Goal: Task Accomplishment & Management: Use online tool/utility

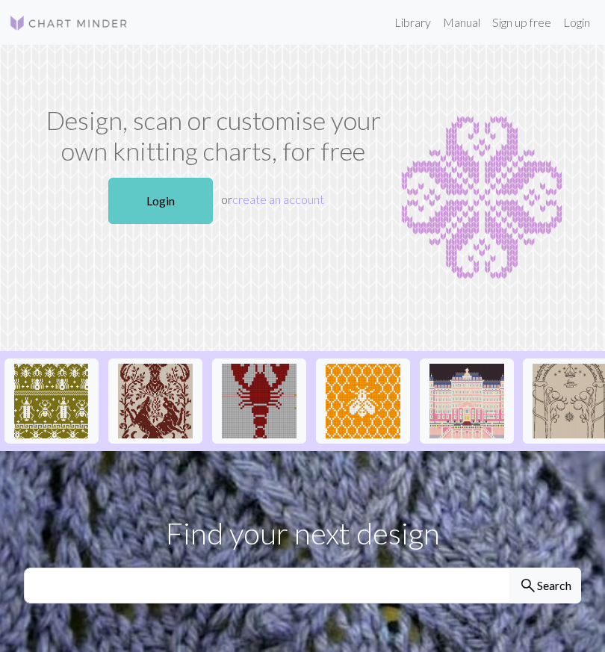
click at [165, 205] on link "Login" at bounding box center [160, 201] width 105 height 46
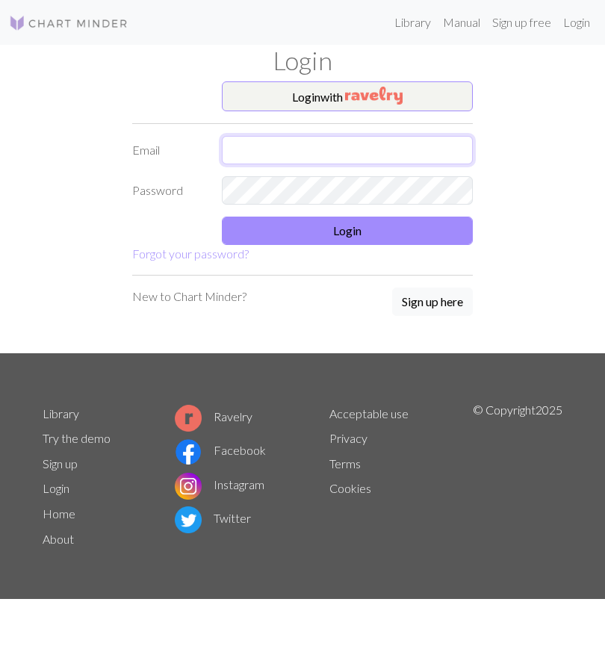
click at [322, 143] on input "text" at bounding box center [347, 150] width 251 height 28
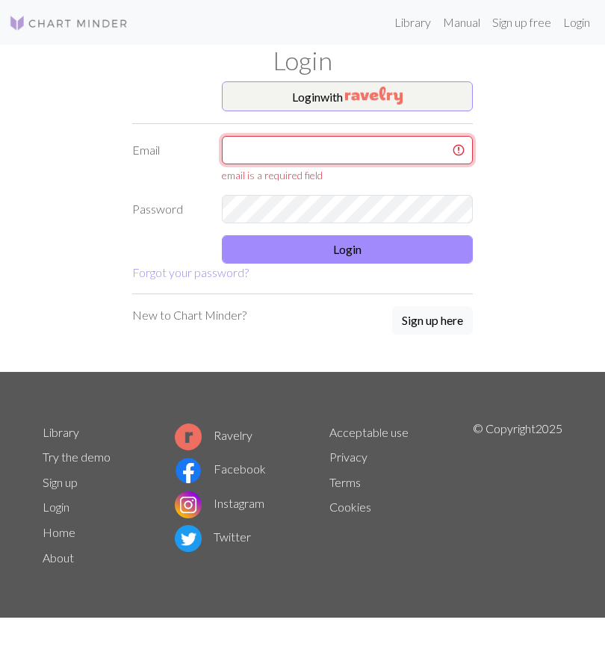
type input "[EMAIL_ADDRESS][DOMAIN_NAME]"
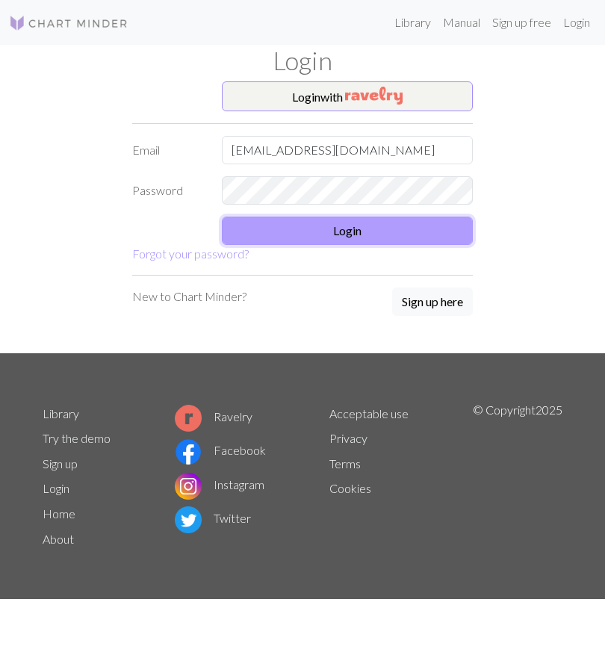
click at [360, 238] on button "Login" at bounding box center [347, 231] width 251 height 28
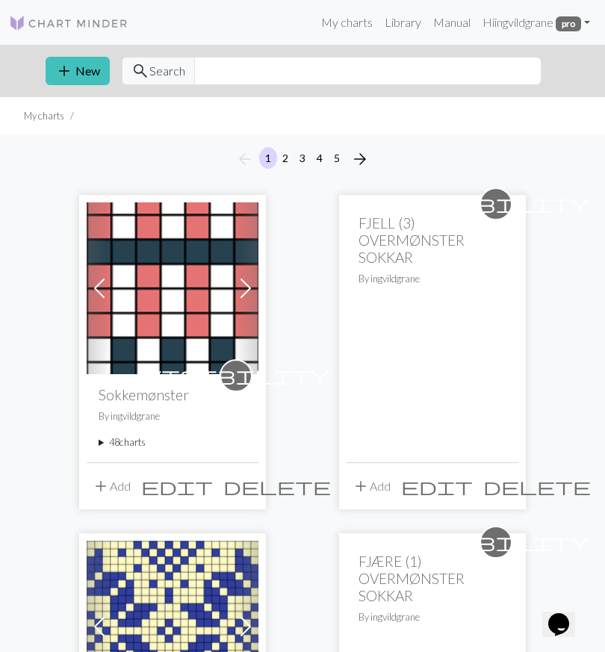
click at [125, 445] on summary "48 charts" at bounding box center [173, 443] width 148 height 14
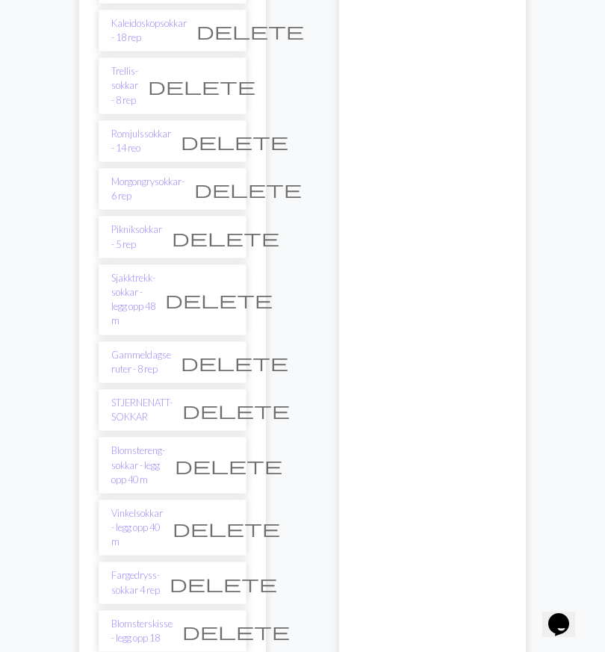
scroll to position [1039, 0]
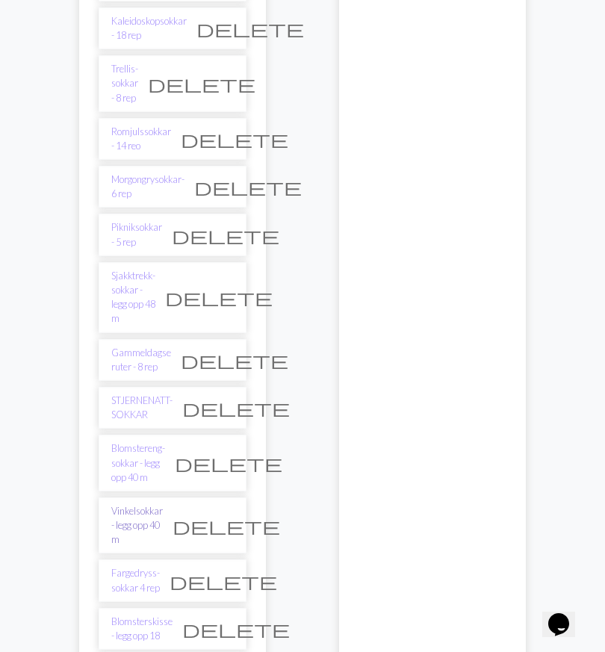
click at [161, 504] on link "Vinkelsokkar - legg opp 40 m" at bounding box center [137, 525] width 52 height 43
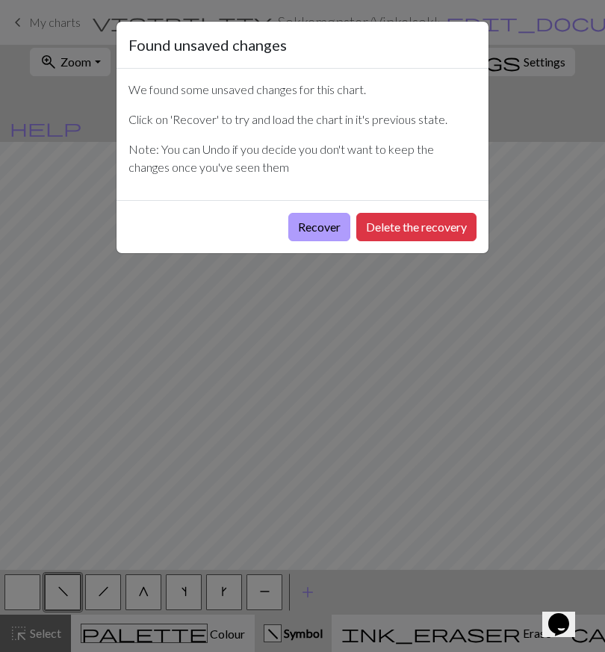
click at [325, 226] on button "Recover" at bounding box center [319, 227] width 62 height 28
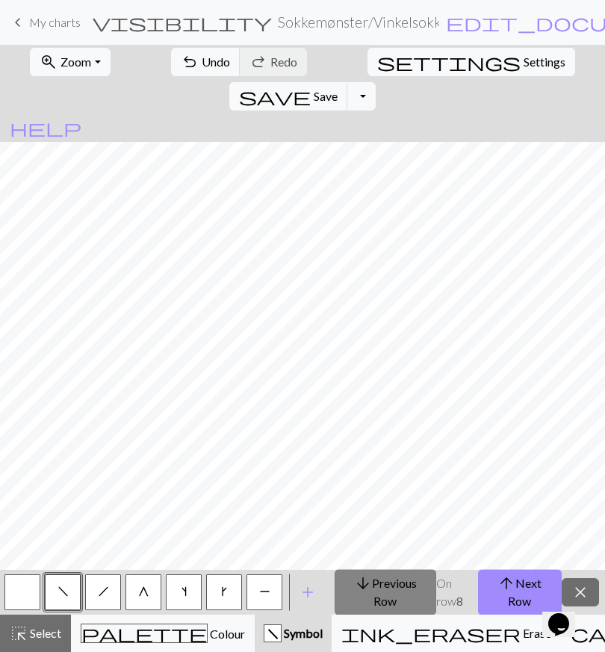
click at [393, 598] on button "arrow_downward Previous Row" at bounding box center [386, 592] width 102 height 46
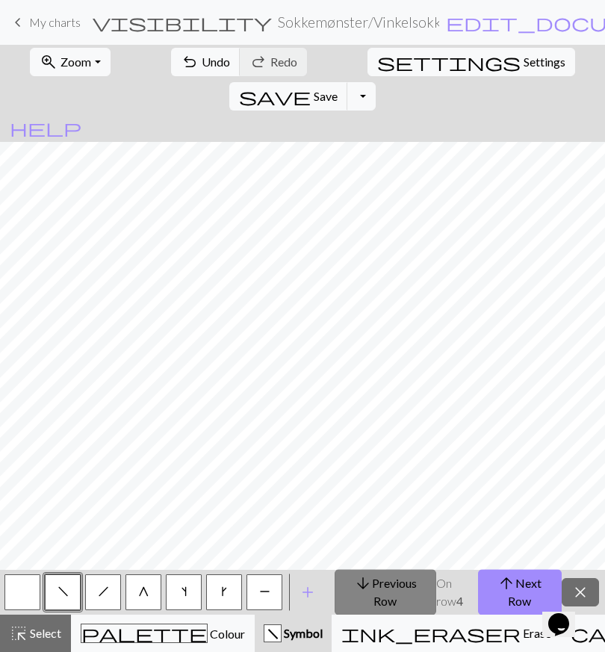
click at [393, 598] on button "arrow_downward Previous Row" at bounding box center [386, 592] width 102 height 46
click at [311, 86] on span "save" at bounding box center [275, 96] width 72 height 21
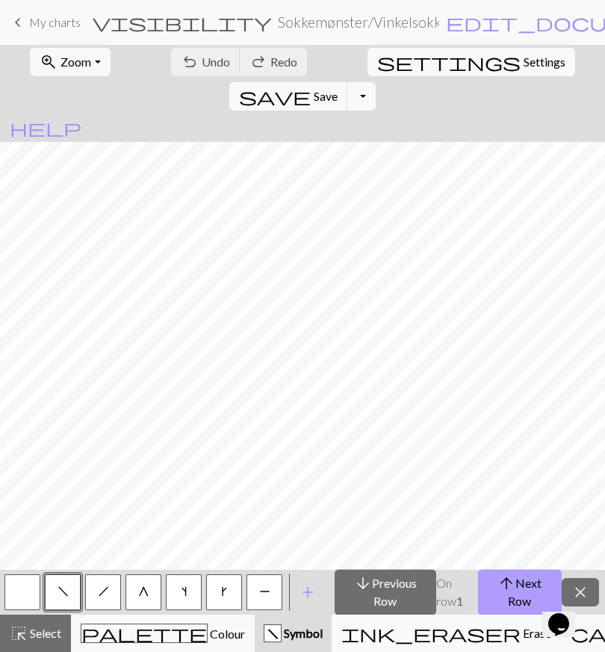
click at [508, 595] on button "arrow_upward Next Row" at bounding box center [520, 592] width 84 height 46
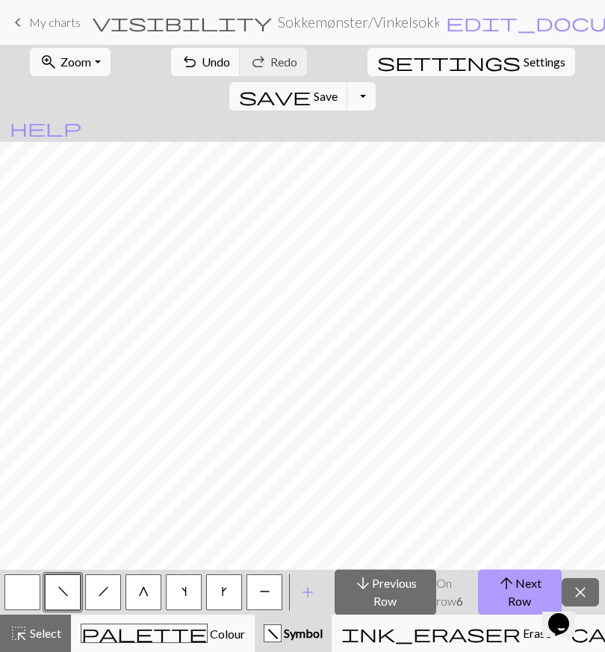
click at [508, 595] on button "arrow_upward Next Row" at bounding box center [520, 592] width 84 height 46
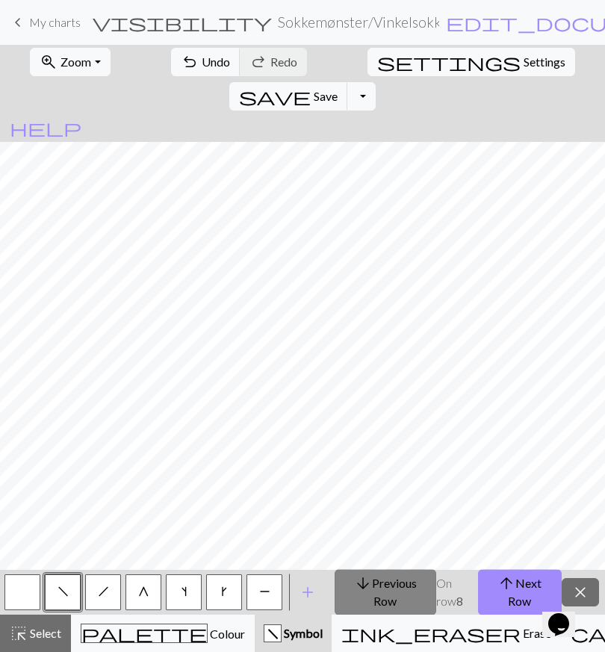
click at [377, 596] on button "arrow_downward Previous Row" at bounding box center [386, 592] width 102 height 46
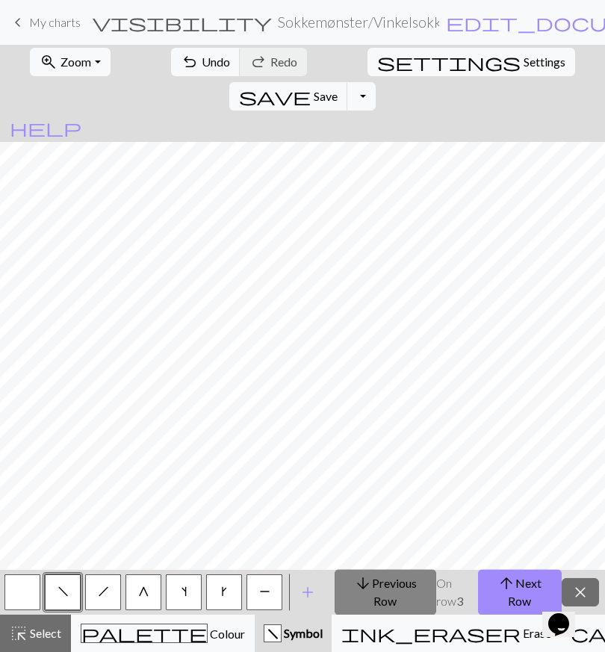
click at [377, 596] on button "arrow_downward Previous Row" at bounding box center [386, 592] width 102 height 46
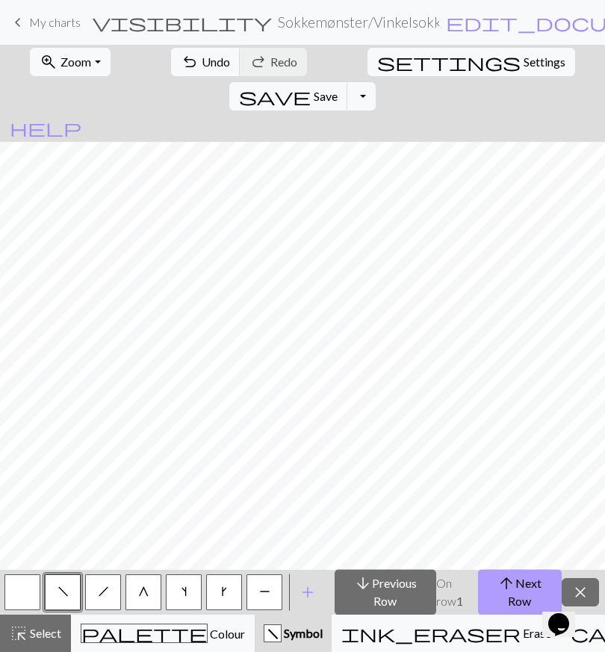
click at [509, 598] on button "arrow_upward Next Row" at bounding box center [520, 592] width 84 height 46
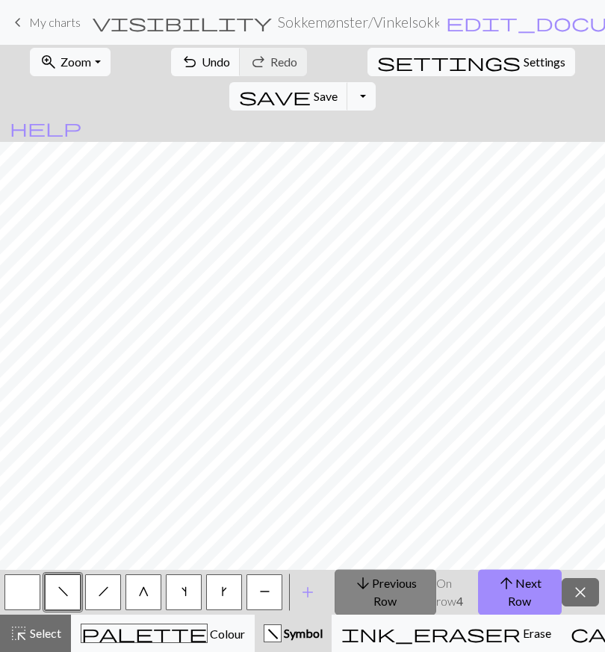
click at [393, 590] on button "arrow_downward Previous Row" at bounding box center [386, 592] width 102 height 46
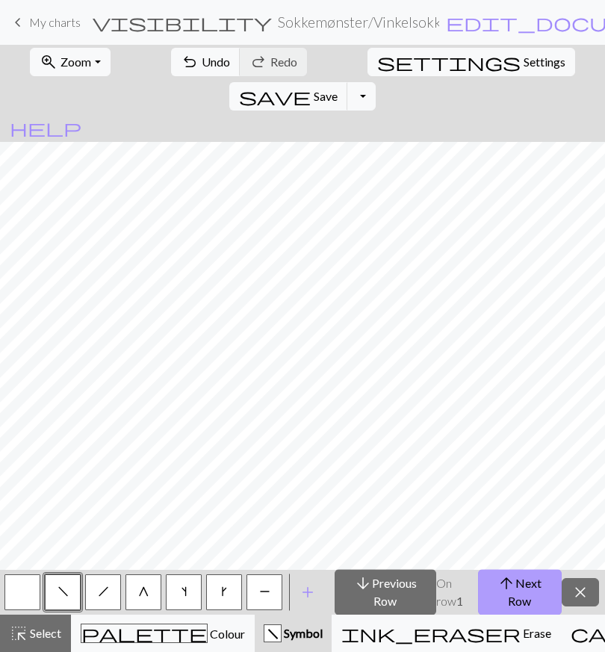
click at [536, 583] on button "arrow_upward Next Row" at bounding box center [520, 592] width 84 height 46
click at [540, 589] on button "arrow_upward Next Row" at bounding box center [520, 592] width 84 height 46
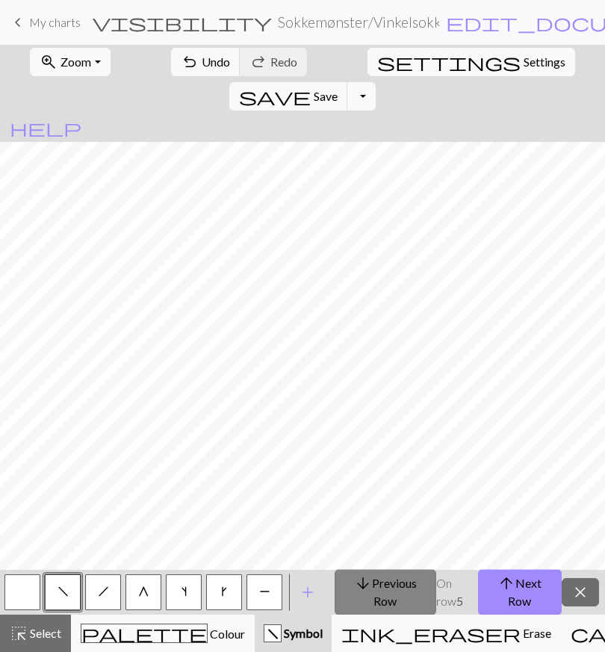
click at [382, 596] on button "arrow_downward Previous Row" at bounding box center [386, 592] width 102 height 46
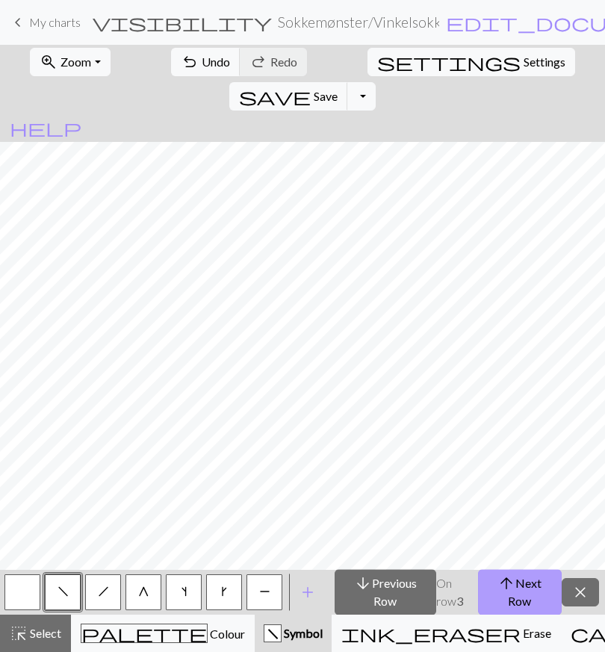
click at [558, 613] on button "arrow_upward Next Row" at bounding box center [520, 592] width 84 height 46
click at [548, 592] on button "arrow_upward Next Row" at bounding box center [520, 592] width 84 height 46
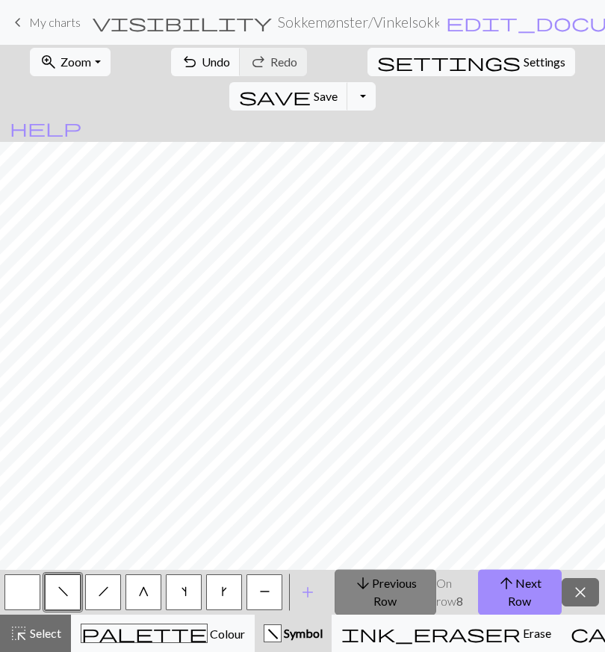
click at [409, 589] on button "arrow_downward Previous Row" at bounding box center [386, 592] width 102 height 46
click at [410, 589] on button "arrow_downward Previous Row" at bounding box center [386, 592] width 102 height 46
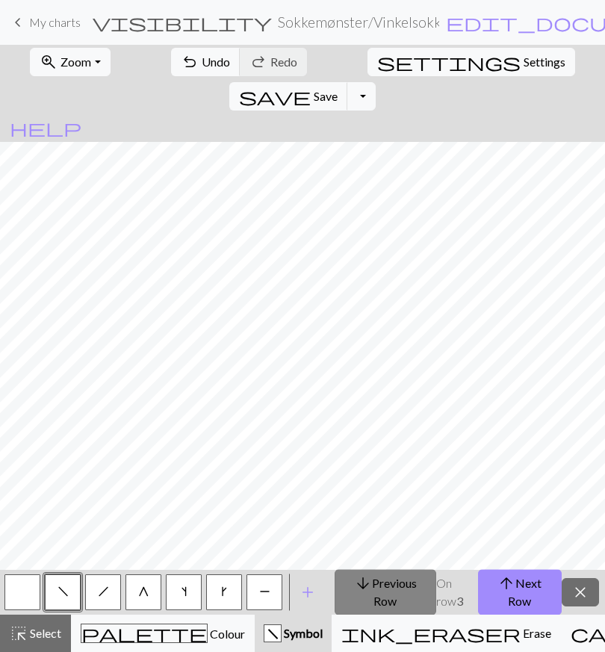
click at [410, 589] on button "arrow_downward Previous Row" at bounding box center [386, 592] width 102 height 46
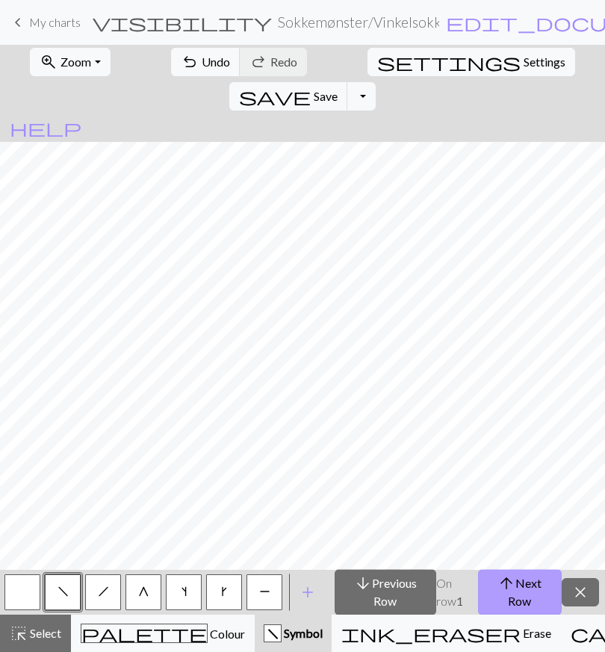
click at [536, 582] on button "arrow_upward Next Row" at bounding box center [520, 592] width 84 height 46
click at [534, 582] on button "arrow_upward Next Row" at bounding box center [520, 592] width 84 height 46
click at [527, 598] on button "arrow_upward Next Row" at bounding box center [520, 592] width 84 height 46
click at [515, 592] on button "arrow_upward Next Row" at bounding box center [520, 592] width 84 height 46
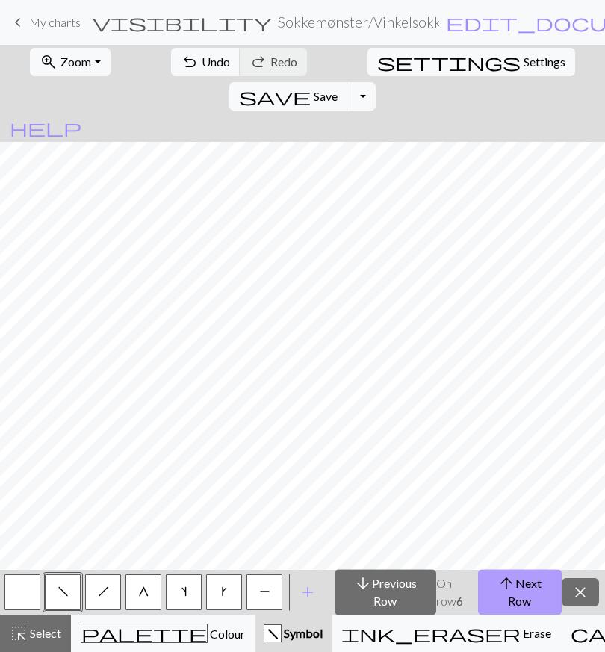
click at [515, 592] on button "arrow_upward Next Row" at bounding box center [520, 592] width 84 height 46
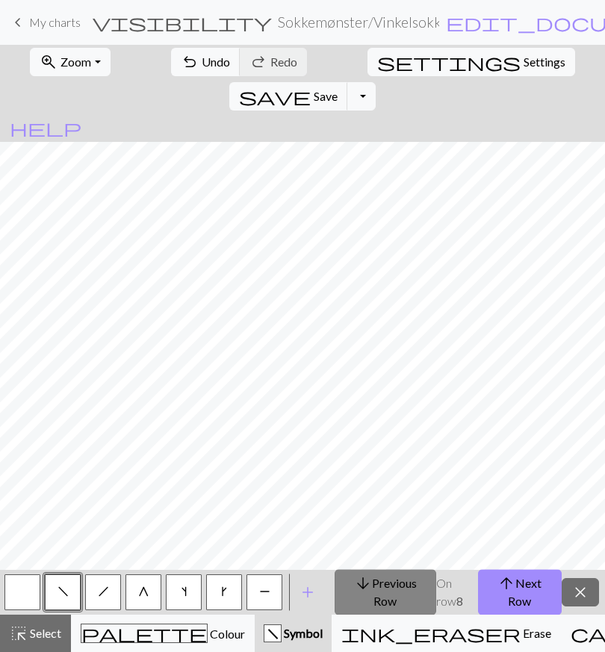
click at [396, 596] on button "arrow_downward Previous Row" at bounding box center [386, 592] width 102 height 46
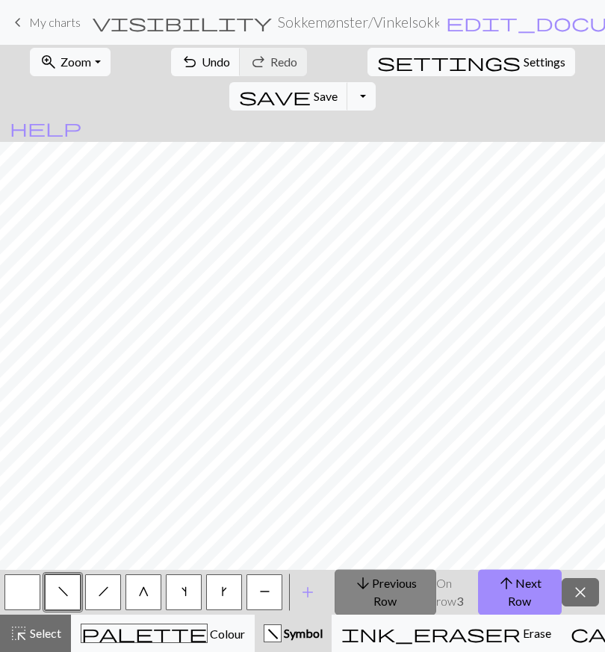
click at [396, 596] on button "arrow_downward Previous Row" at bounding box center [386, 592] width 102 height 46
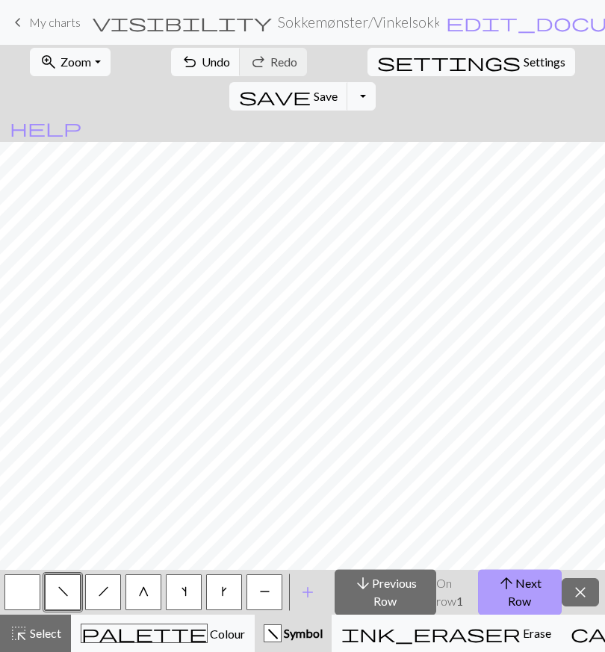
click at [524, 600] on button "arrow_upward Next Row" at bounding box center [520, 592] width 84 height 46
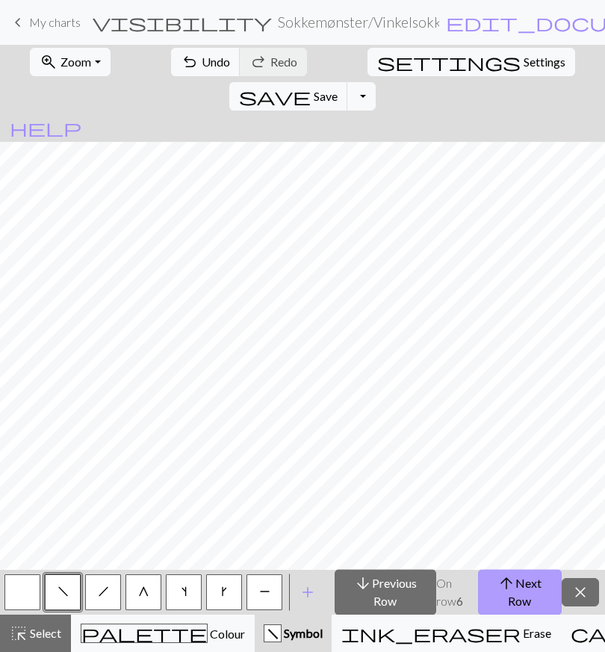
click at [509, 585] on span "arrow_upward" at bounding box center [507, 583] width 18 height 21
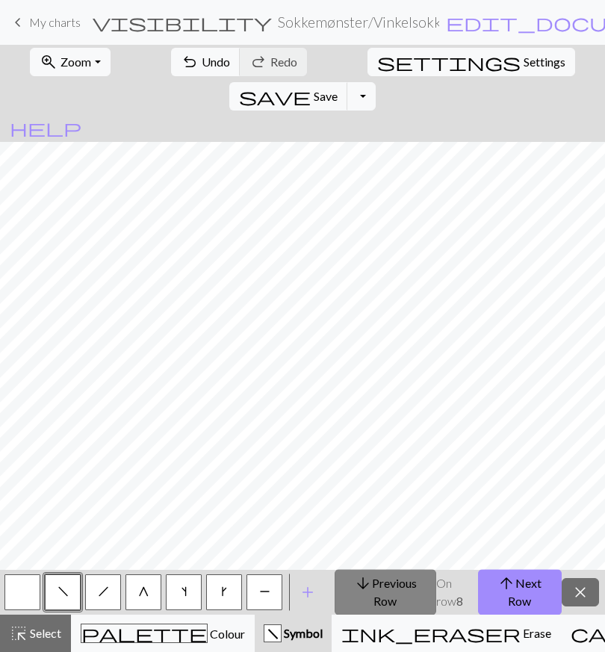
click at [416, 597] on button "arrow_downward Previous Row" at bounding box center [386, 592] width 102 height 46
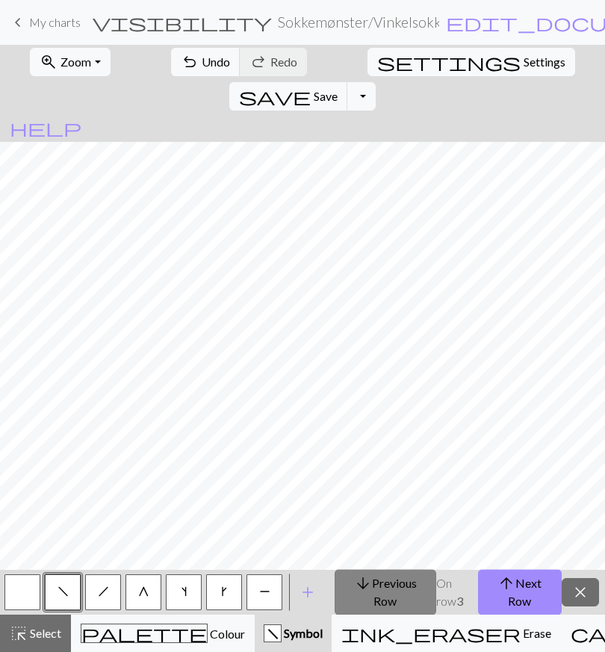
click at [416, 597] on button "arrow_downward Previous Row" at bounding box center [386, 592] width 102 height 46
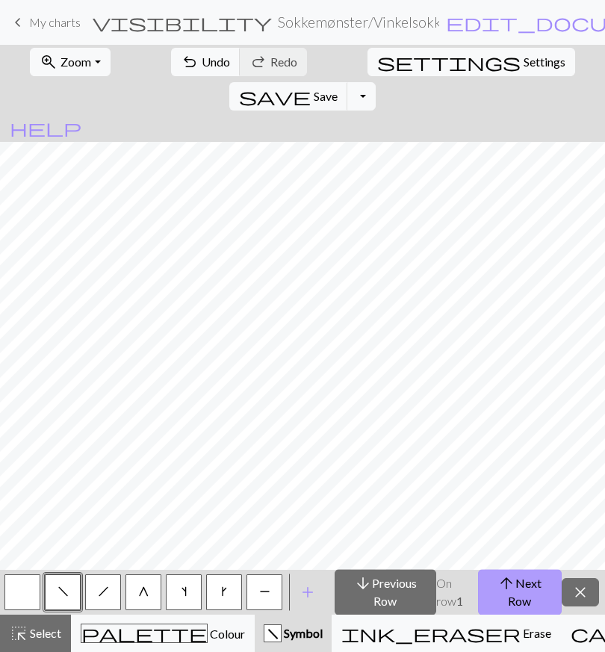
click at [541, 592] on button "arrow_upward Next Row" at bounding box center [520, 592] width 84 height 46
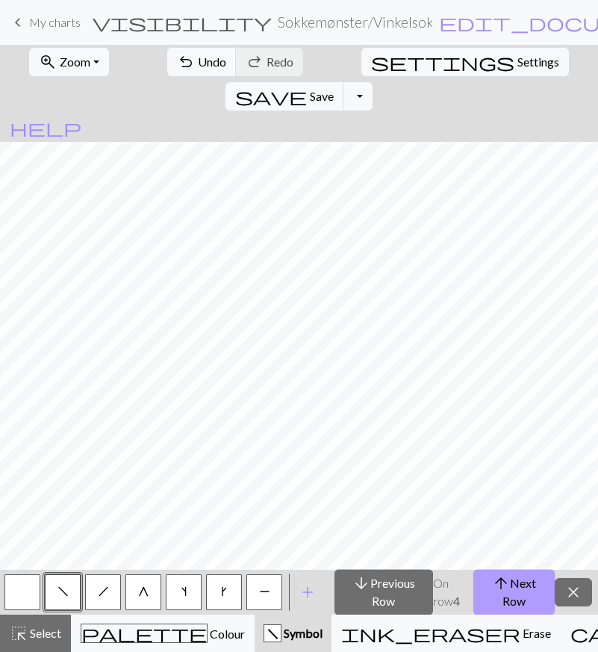
click at [513, 590] on button "arrow_upward Next Row" at bounding box center [514, 592] width 81 height 46
click at [522, 583] on button "arrow_upward Next Row" at bounding box center [514, 592] width 81 height 46
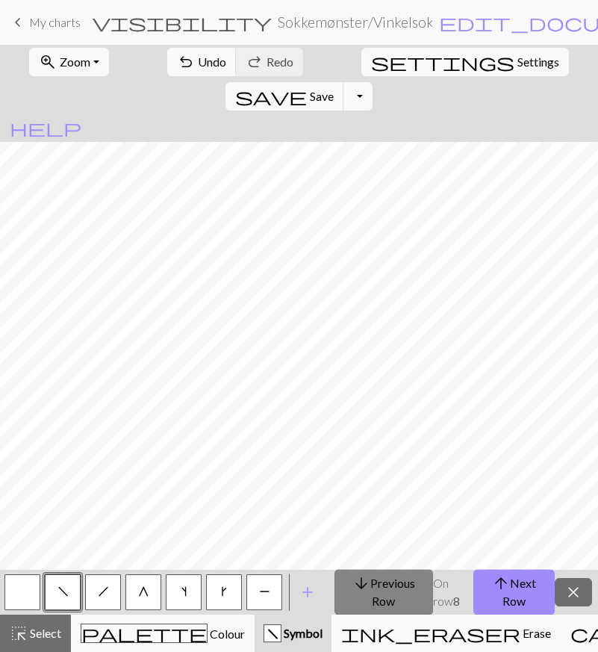
click at [375, 597] on button "arrow_downward Previous Row" at bounding box center [384, 592] width 99 height 46
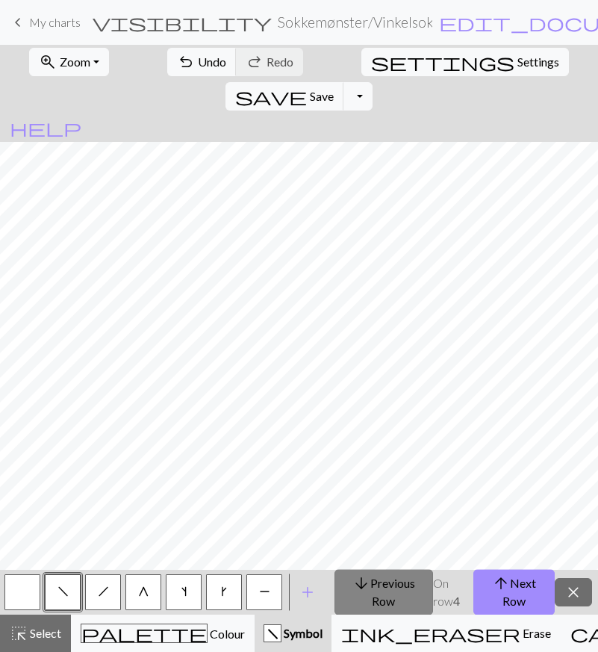
click at [375, 597] on button "arrow_downward Previous Row" at bounding box center [384, 592] width 99 height 46
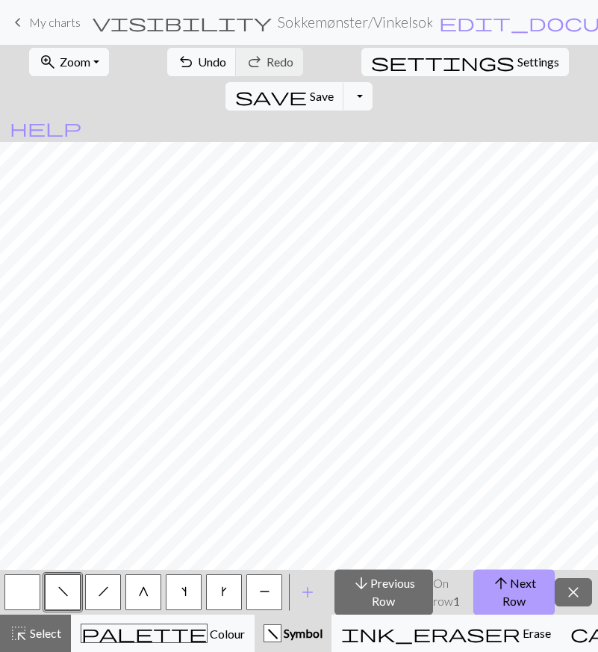
click at [518, 594] on button "arrow_upward Next Row" at bounding box center [514, 592] width 81 height 46
click at [515, 603] on button "arrow_upward Next Row" at bounding box center [514, 592] width 81 height 46
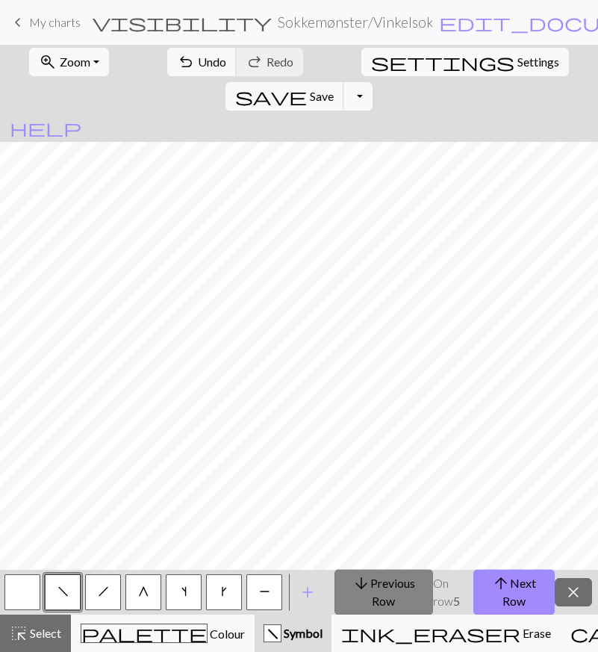
click at [409, 573] on button "arrow_downward Previous Row" at bounding box center [384, 592] width 99 height 46
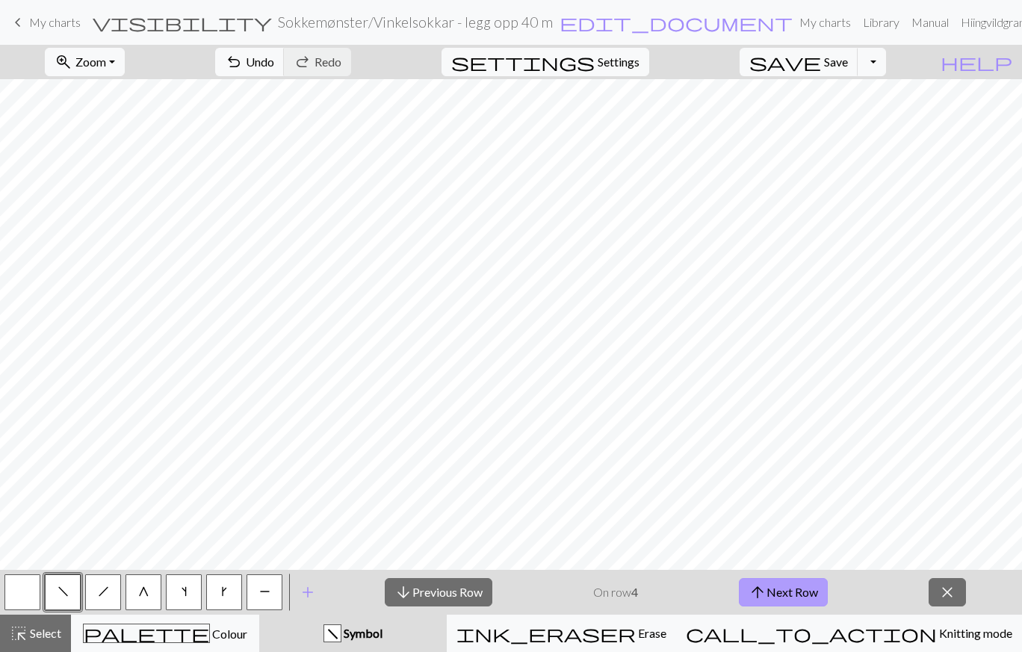
click at [604, 595] on button "arrow_upward Next Row" at bounding box center [783, 592] width 89 height 28
click at [604, 594] on button "arrow_upward Next Row" at bounding box center [783, 592] width 89 height 28
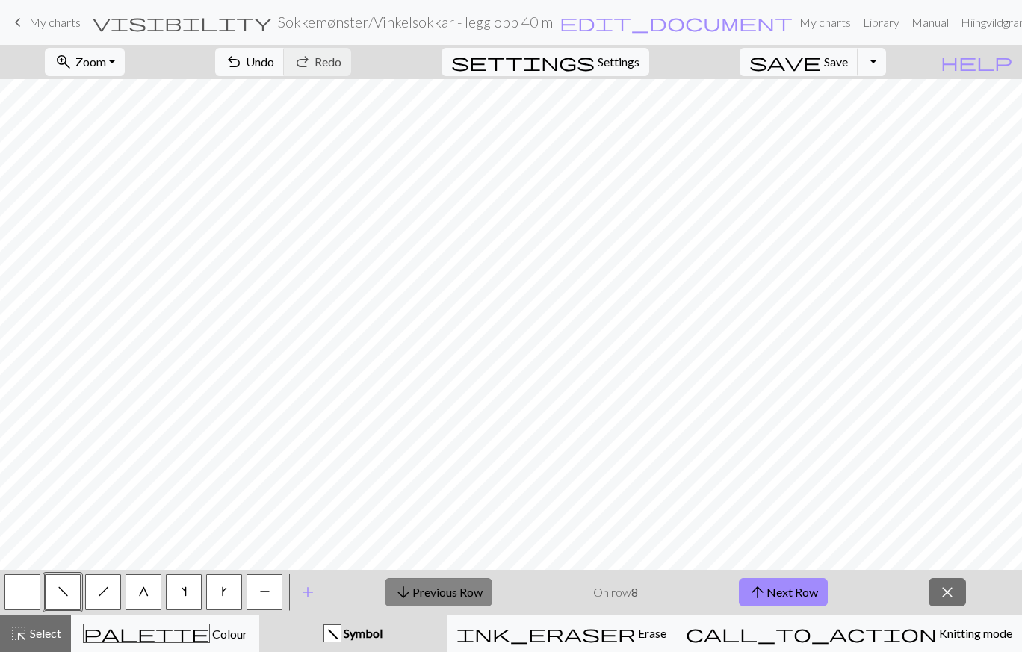
click at [411, 585] on span "arrow_downward" at bounding box center [403, 592] width 18 height 21
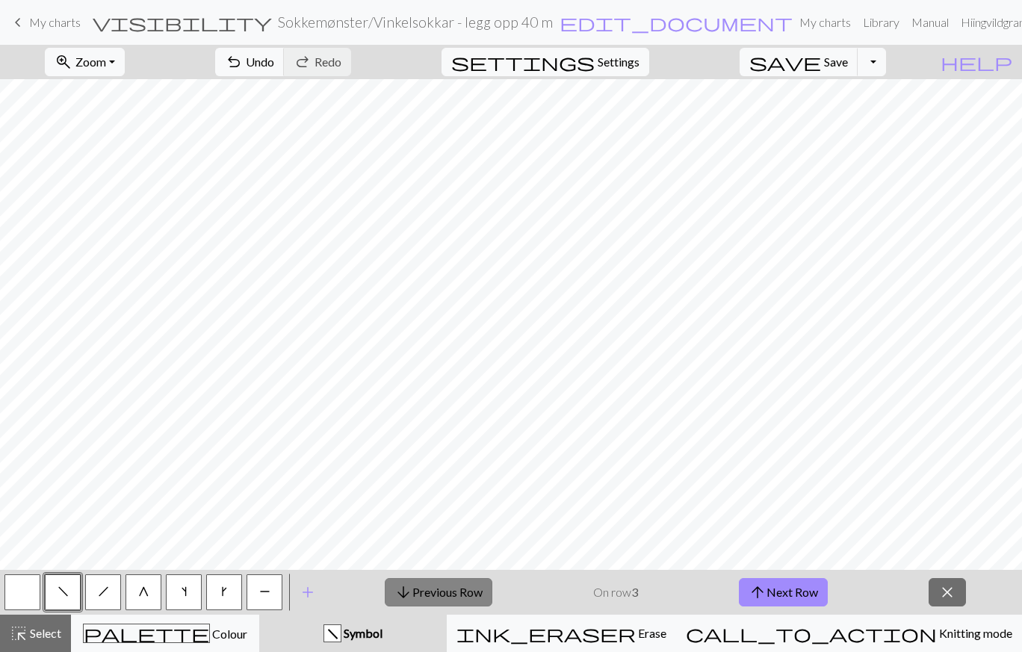
click at [411, 586] on span "arrow_downward" at bounding box center [403, 592] width 18 height 21
click at [604, 599] on button "arrow_upward Next Row" at bounding box center [783, 592] width 89 height 28
